Goal: Task Accomplishment & Management: Manage account settings

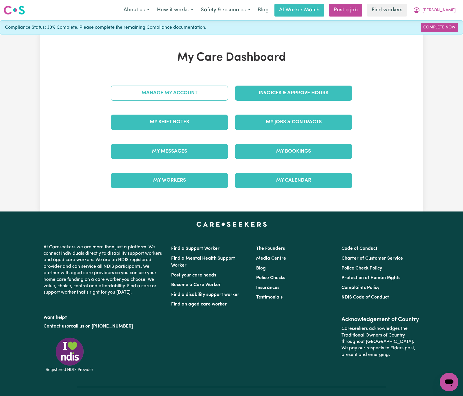
click at [187, 90] on link "Manage My Account" at bounding box center [169, 93] width 117 height 15
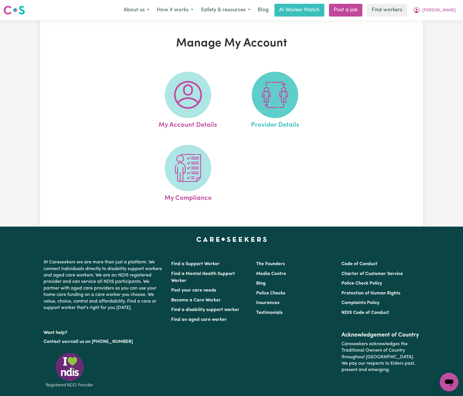
click at [293, 96] on span at bounding box center [275, 95] width 46 height 46
select select "AGED_HOME_CARE"
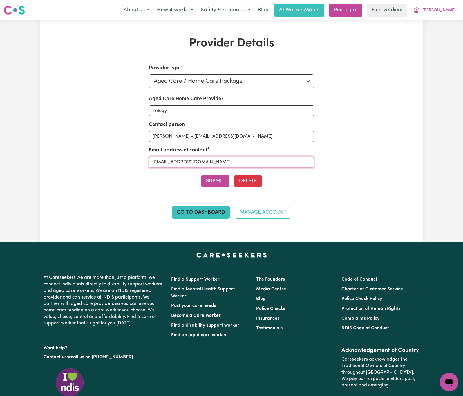
click at [228, 162] on input "[EMAIL_ADDRESS][DOMAIN_NAME]" at bounding box center [232, 162] width 166 height 11
click at [454, 11] on button "[PERSON_NAME]" at bounding box center [435, 10] width 50 height 12
click at [452, 19] on link "My Dashboard" at bounding box center [437, 22] width 46 height 11
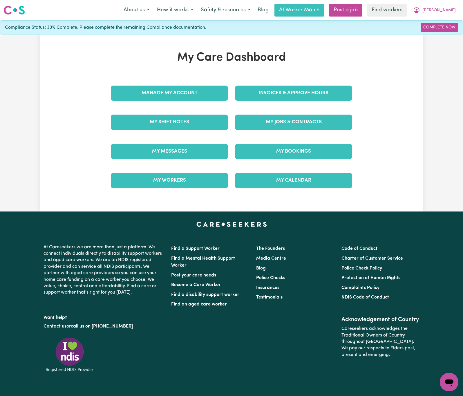
click at [319, 108] on div "My Jobs & Contracts" at bounding box center [294, 122] width 124 height 29
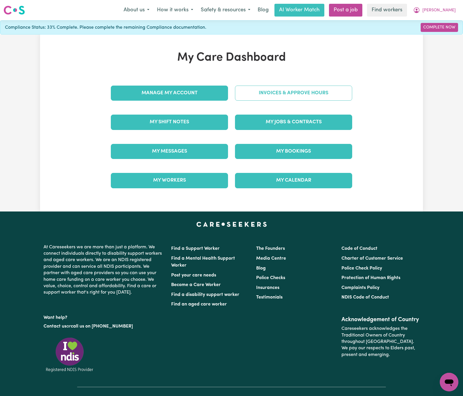
click at [316, 91] on link "Invoices & Approve Hours" at bounding box center [293, 93] width 117 height 15
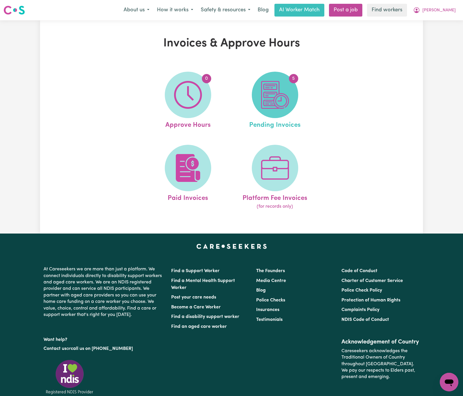
click at [284, 107] on img at bounding box center [275, 95] width 28 height 28
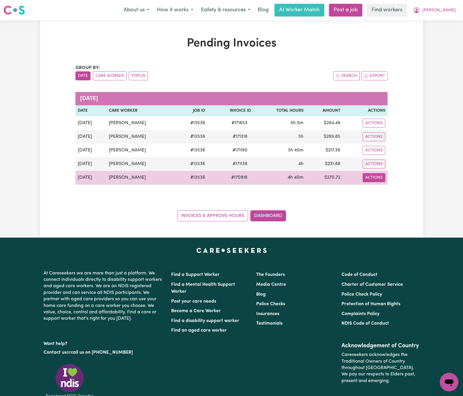
click at [377, 128] on button "Actions" at bounding box center [374, 123] width 23 height 9
click at [384, 191] on link "Download Invoice" at bounding box center [390, 192] width 53 height 12
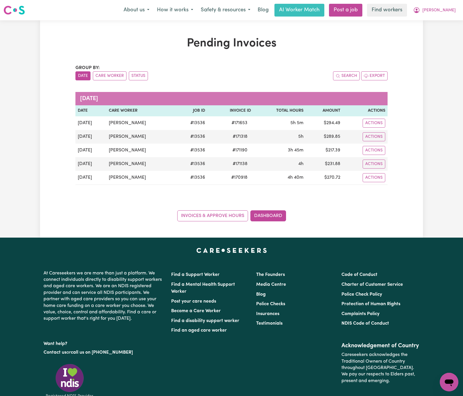
click at [418, 204] on div "Pending Invoices Group by: Date Care Worker Status Search Export [DATE] Date Ca…" at bounding box center [231, 129] width 383 height 185
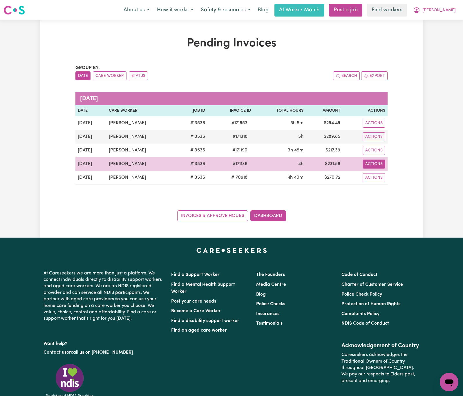
click at [382, 128] on button "Actions" at bounding box center [374, 123] width 23 height 9
click at [387, 175] on link "Download Invoice" at bounding box center [390, 178] width 53 height 12
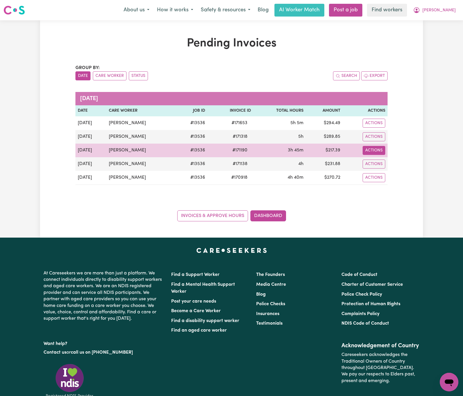
click at [378, 128] on button "Actions" at bounding box center [374, 123] width 23 height 9
click at [386, 164] on link "Download Invoice" at bounding box center [390, 164] width 53 height 12
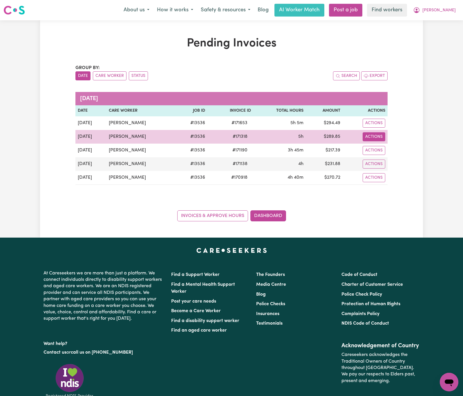
click at [378, 128] on button "Actions" at bounding box center [374, 123] width 23 height 9
click at [383, 148] on link "Download Invoice" at bounding box center [390, 151] width 53 height 12
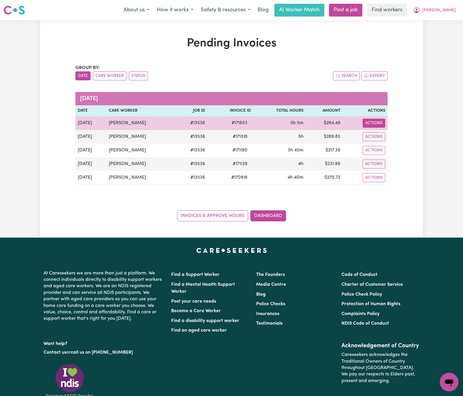
click at [379, 123] on button "Actions" at bounding box center [374, 123] width 23 height 9
click at [388, 138] on link "Download Invoice" at bounding box center [390, 137] width 53 height 12
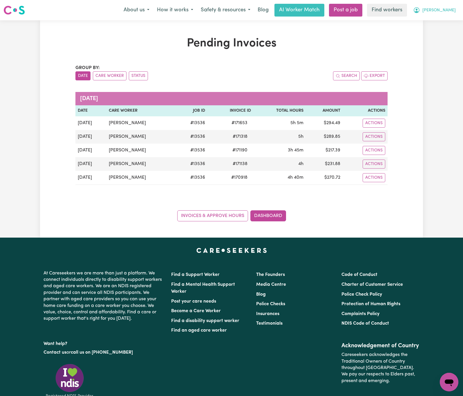
drag, startPoint x: 439, startPoint y: 7, endPoint x: 437, endPoint y: 16, distance: 9.2
click at [420, 7] on icon "My Account" at bounding box center [416, 10] width 7 height 7
click at [436, 31] on link "Logout" at bounding box center [437, 33] width 46 height 11
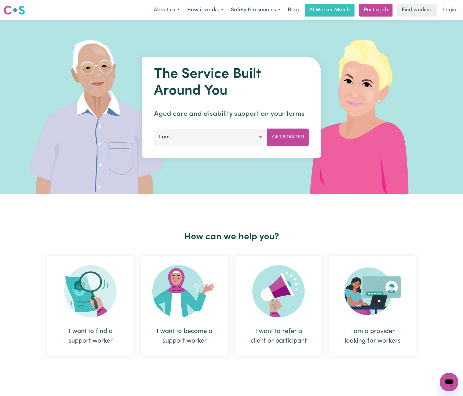
click at [443, 13] on link "Login" at bounding box center [450, 10] width 20 height 13
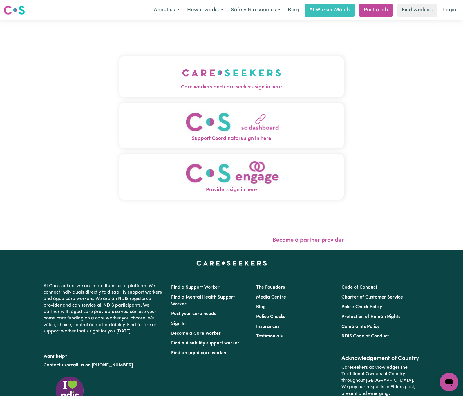
click at [218, 78] on img "Care workers and care seekers sign in here" at bounding box center [231, 72] width 99 height 21
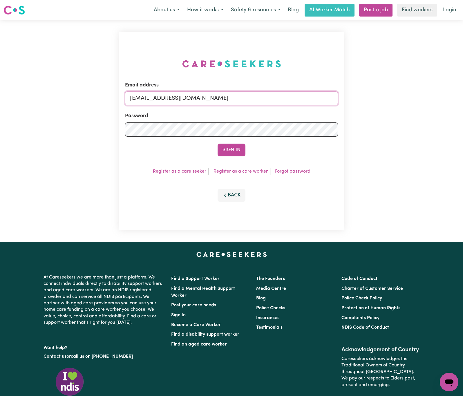
drag, startPoint x: 161, startPoint y: 97, endPoint x: 374, endPoint y: 97, distance: 212.5
click at [374, 97] on div "Email address [EMAIL_ADDRESS][DOMAIN_NAME] Password Sign In Register as a care …" at bounding box center [231, 130] width 463 height 221
paste input "[EMAIL_ADDRESS][DOMAIN_NAME]"
type input "superuser~[EMAIL_ADDRESS][DOMAIN_NAME]"
click at [218, 144] on button "Sign In" at bounding box center [232, 150] width 28 height 13
